Goal: Information Seeking & Learning: Find contact information

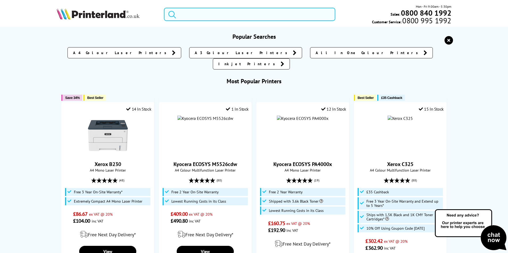
click at [197, 15] on input "search" at bounding box center [249, 14] width 171 height 13
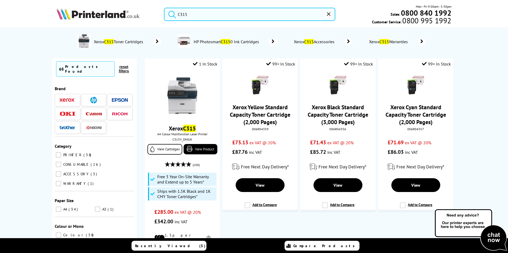
click at [197, 10] on input "C315" at bounding box center [249, 14] width 171 height 13
drag, startPoint x: 200, startPoint y: 15, endPoint x: 14, endPoint y: 27, distance: 185.9
click at [14, 27] on header "C315 Mon - Fri 9:00am - 5:30pm Sales: 0800 840 1992 Customer Service: 0800 995 …" at bounding box center [254, 22] width 508 height 45
paste input "V_DNIUK"
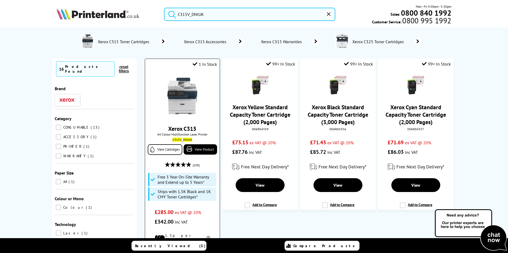
type input "C315V_DNIUK"
click at [179, 130] on link "Xerox C315" at bounding box center [182, 128] width 28 height 7
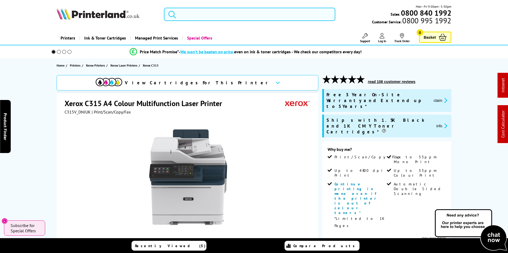
click at [193, 16] on input "search" at bounding box center [249, 14] width 171 height 13
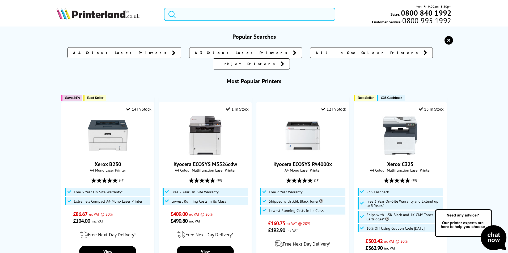
paste input "C315V_DNIUK"
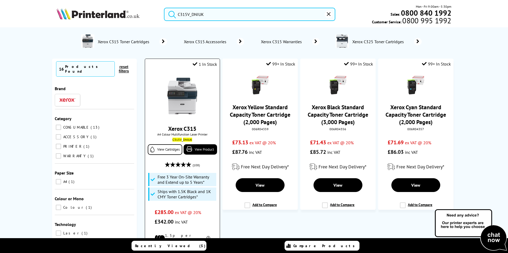
type input "C315V_DNIUK"
click at [185, 128] on link "Xerox C315" at bounding box center [182, 128] width 28 height 7
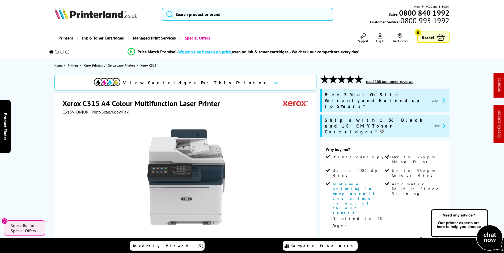
click at [43, 140] on div "View Cartridges For This Printer Xerox C315 A4 Colour Multifunction Laser Print…" at bounding box center [252, 236] width 425 height 322
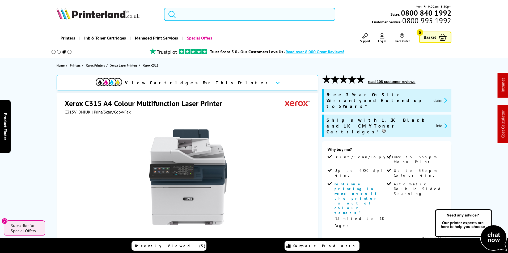
click at [217, 15] on input "search" at bounding box center [249, 14] width 171 height 13
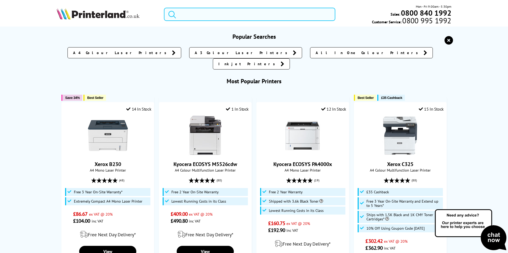
paste input "C315V_DNIUK"
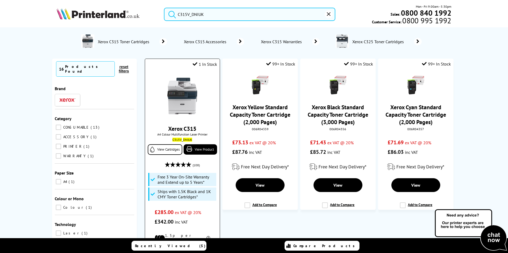
type input "C315V_DNIUK"
click at [189, 129] on link "Xerox C315" at bounding box center [182, 128] width 28 height 7
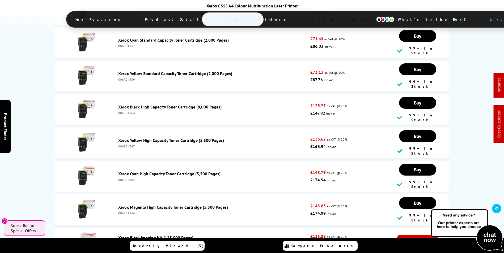
scroll to position [2098, 0]
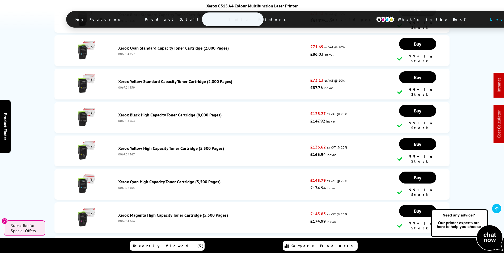
drag, startPoint x: 200, startPoint y: 148, endPoint x: 119, endPoint y: 117, distance: 87.5
click at [119, 117] on ul "Xerox Standard Capacity Toner Value Pack CMY (2,000 Pages) K (3,000 Pages) XERC…" at bounding box center [251, 112] width 395 height 423
drag, startPoint x: 200, startPoint y: 149, endPoint x: 116, endPoint y: 121, distance: 88.6
click at [116, 121] on ul "Xerox Standard Capacity Toner Value Pack CMY (2,000 Pages) K (3,000 Pages) XERC…" at bounding box center [251, 112] width 395 height 423
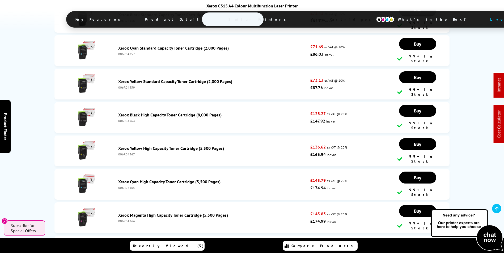
drag, startPoint x: 204, startPoint y: 146, endPoint x: 116, endPoint y: 118, distance: 92.3
click at [116, 118] on ul "Xerox Standard Capacity Toner Value Pack CMY (2,000 Pages) K (3,000 Pages) XERC…" at bounding box center [251, 112] width 395 height 423
drag, startPoint x: 202, startPoint y: 149, endPoint x: 110, endPoint y: 124, distance: 95.2
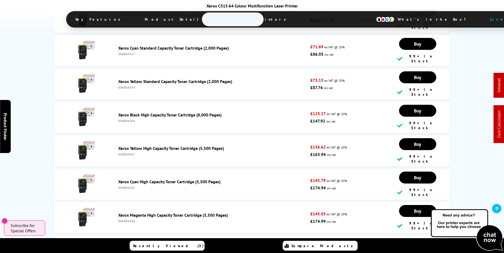
click at [110, 124] on ul "Xerox Standard Capacity Toner Value Pack CMY (2,000 Pages) K (3,000 Pages) XERC…" at bounding box center [251, 112] width 395 height 423
drag, startPoint x: 206, startPoint y: 151, endPoint x: 81, endPoint y: 118, distance: 128.5
click at [81, 118] on ul "Xerox Standard Capacity Toner Value Pack CMY (2,000 Pages) K (3,000 Pages) XERC…" at bounding box center [251, 112] width 395 height 423
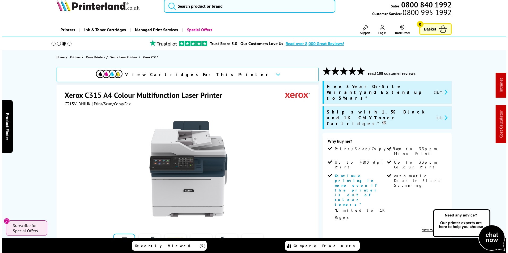
scroll to position [0, 0]
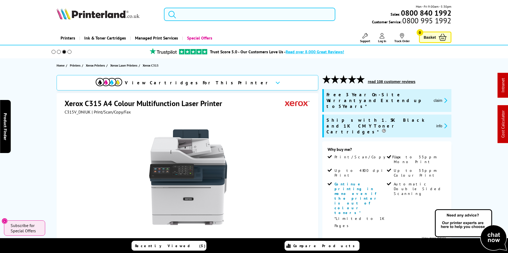
click at [208, 11] on input "search" at bounding box center [249, 14] width 171 height 13
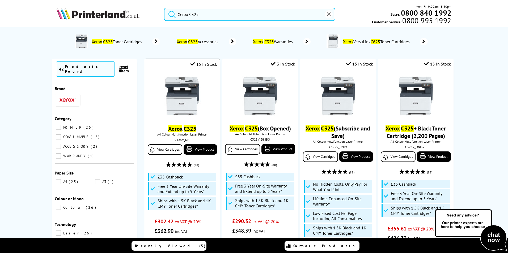
type input "Xerox C325"
click at [183, 132] on mark "C325" at bounding box center [189, 128] width 13 height 7
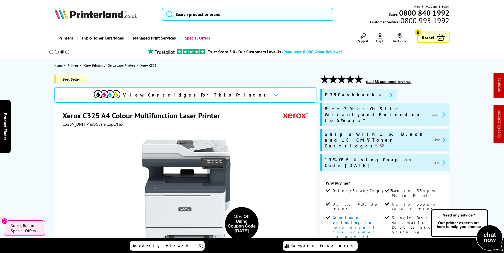
drag, startPoint x: 201, startPoint y: 65, endPoint x: 202, endPoint y: 57, distance: 7.5
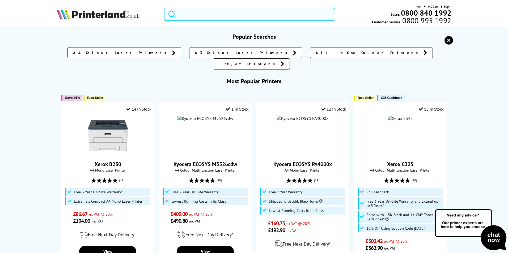
click at [216, 18] on input "search" at bounding box center [249, 14] width 171 height 13
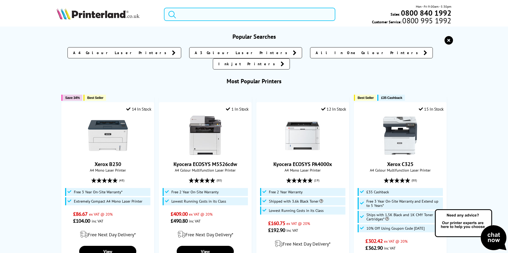
paste input "CF542XPL"
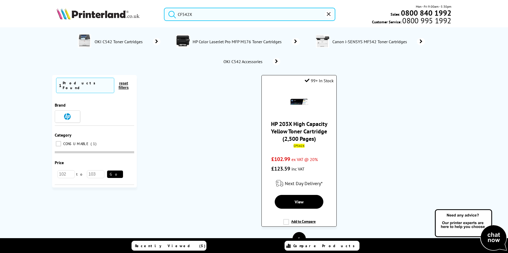
type input "CF542X"
click at [297, 129] on link "HP 203X High Capacity Yellow Toner Cartridge (2,500 Pages)" at bounding box center [299, 131] width 56 height 22
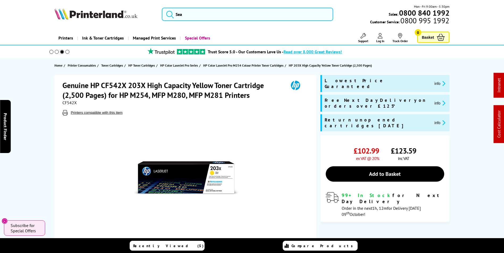
click at [367, 39] on span "Support" at bounding box center [363, 41] width 10 height 4
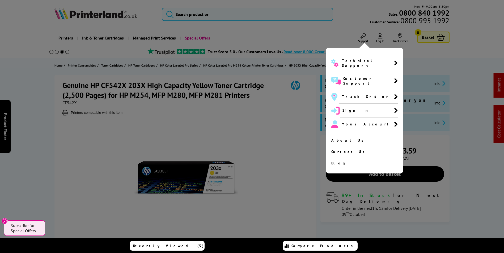
click at [363, 76] on span "Customer Support" at bounding box center [368, 81] width 51 height 10
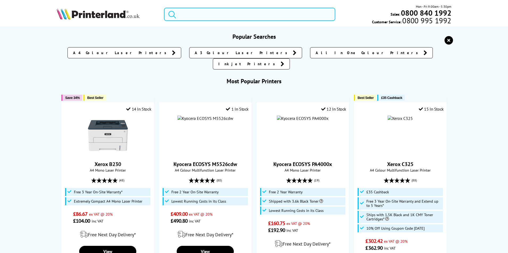
click at [192, 14] on input "search" at bounding box center [249, 14] width 171 height 13
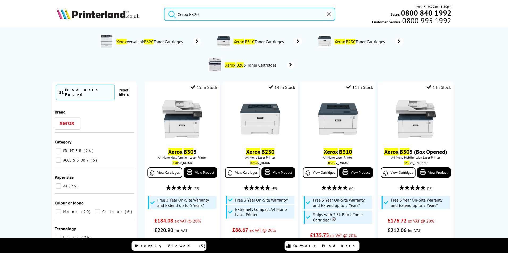
drag, startPoint x: 207, startPoint y: 12, endPoint x: 190, endPoint y: 13, distance: 17.0
click at [190, 13] on input "Xerox B320" at bounding box center [249, 14] width 171 height 13
click at [200, 14] on input "Xerox B320" at bounding box center [249, 14] width 171 height 13
click at [191, 15] on input "Xerox B320" at bounding box center [249, 14] width 171 height 13
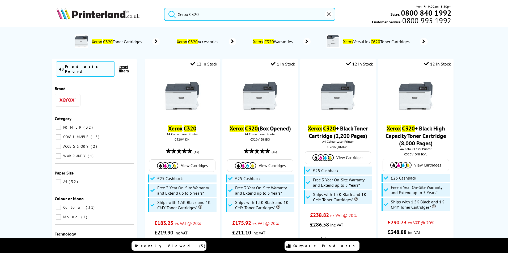
type input "Xerox C320"
click at [164, 8] on button "submit" at bounding box center [170, 14] width 13 height 12
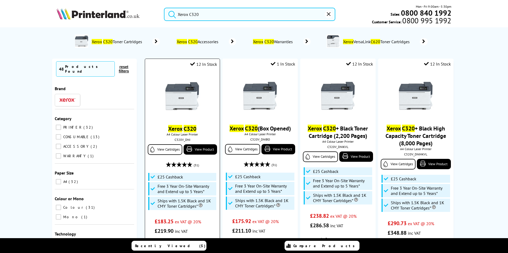
click at [183, 130] on mark "C320" at bounding box center [189, 128] width 13 height 7
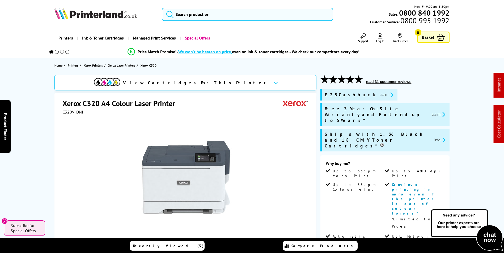
click at [378, 96] on button "claim" at bounding box center [386, 95] width 17 height 6
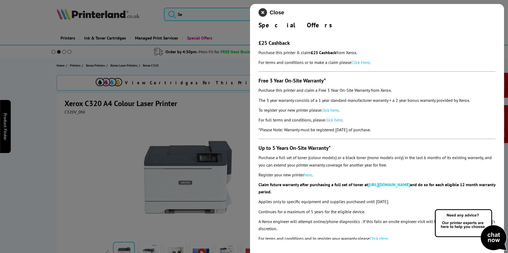
click at [264, 13] on icon "close modal" at bounding box center [262, 12] width 8 height 8
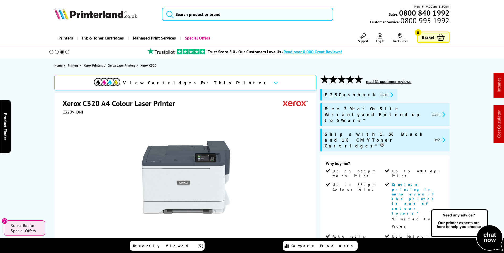
click at [378, 94] on button "claim" at bounding box center [386, 95] width 17 height 6
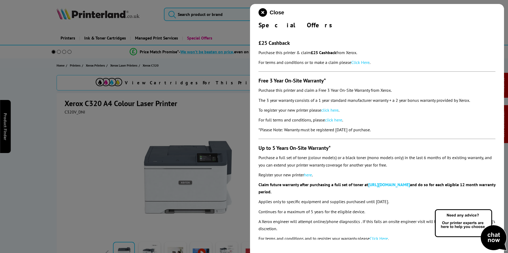
click at [361, 62] on link "Click Here" at bounding box center [360, 62] width 18 height 5
click at [263, 14] on icon "close modal" at bounding box center [262, 12] width 8 height 8
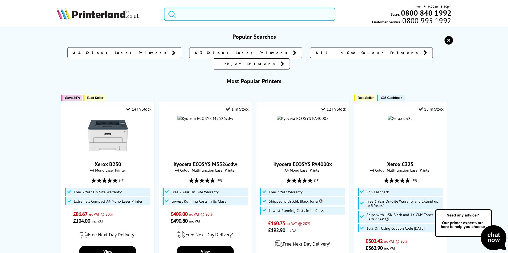
click at [234, 19] on input "search" at bounding box center [249, 14] width 171 height 13
paste input "4RA83F"
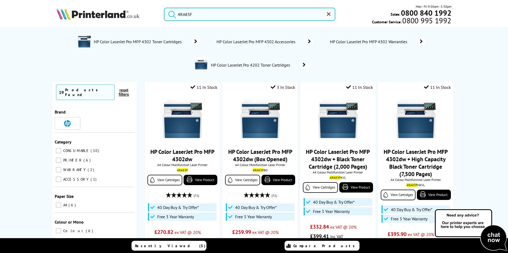
type input "4RA83F"
click at [109, 14] on img at bounding box center [98, 14] width 83 height 12
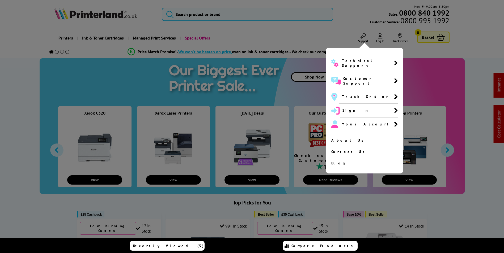
click at [360, 76] on span "Customer Support" at bounding box center [368, 81] width 51 height 10
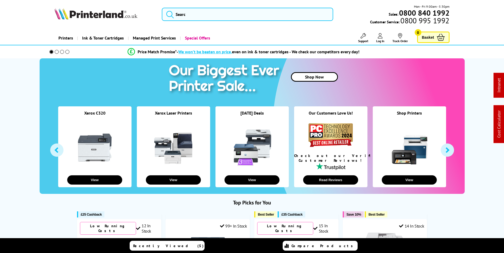
click at [360, 42] on span "Support" at bounding box center [363, 41] width 10 height 4
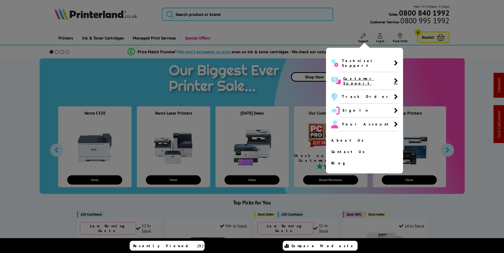
click at [360, 78] on span "Customer Support" at bounding box center [368, 81] width 57 height 18
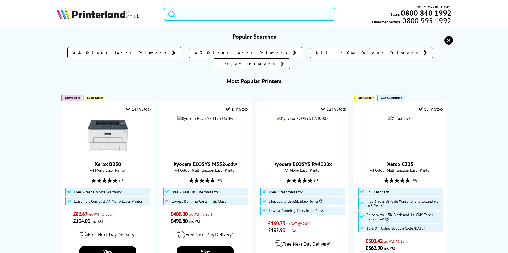
drag, startPoint x: 201, startPoint y: 15, endPoint x: 207, endPoint y: 14, distance: 6.0
click at [202, 15] on input "search" at bounding box center [249, 14] width 171 height 13
paste input "C11CK46401"
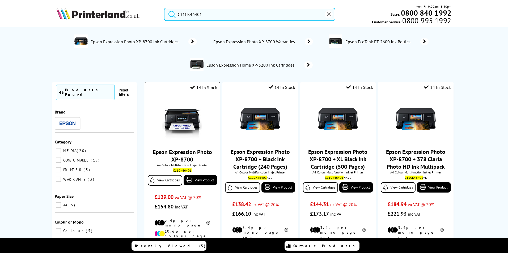
type input "C11CK46401"
click at [190, 152] on link "Epson Expression Photo XP-8700" at bounding box center [182, 155] width 59 height 15
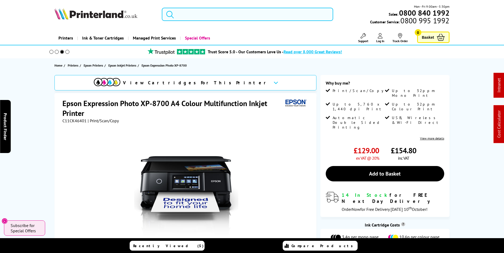
click at [214, 17] on input "search" at bounding box center [247, 14] width 171 height 13
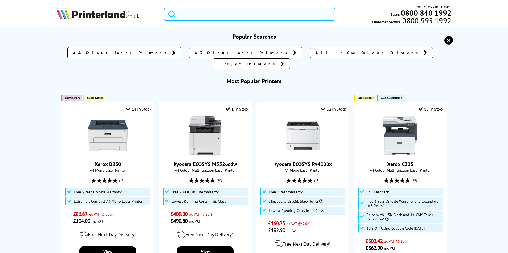
paste input "C11CK46401"
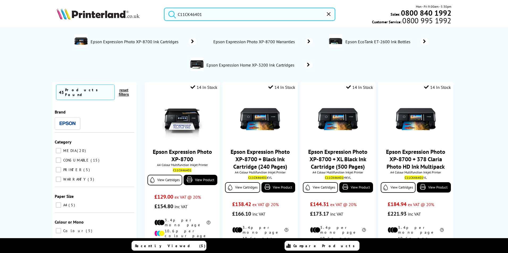
type input "C11CK46401"
